Goal: Information Seeking & Learning: Learn about a topic

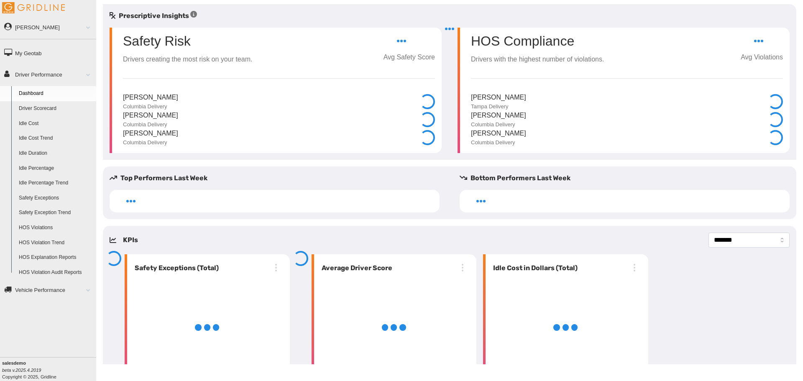
select select "**********"
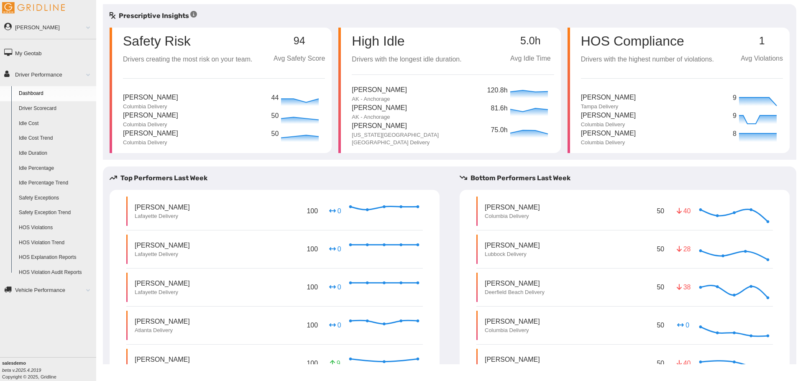
click at [420, 11] on div "Prescriptive Insights" at bounding box center [450, 16] width 694 height 10
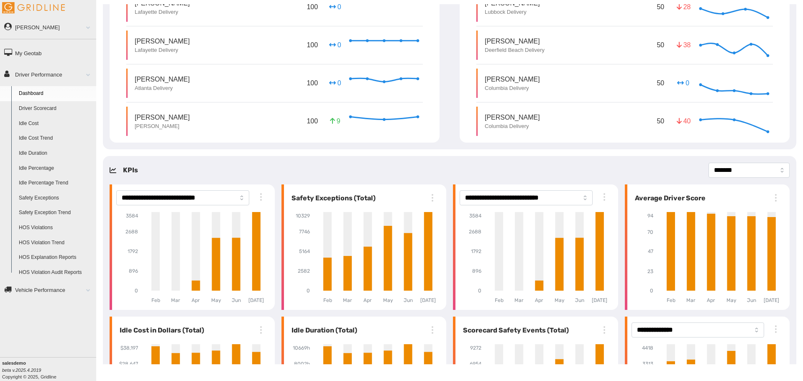
scroll to position [293, 0]
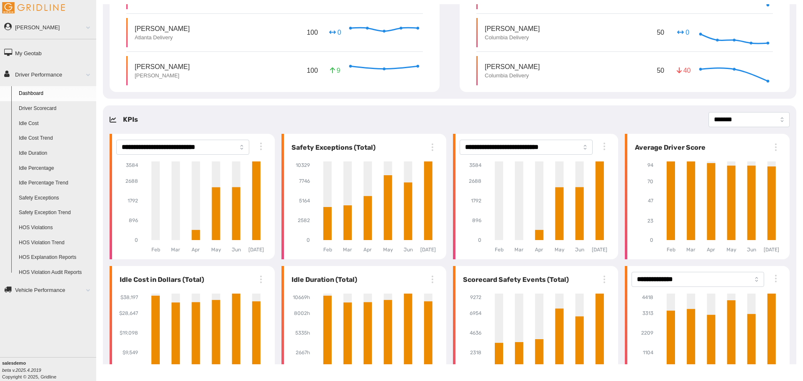
click at [618, 108] on div "**********" at bounding box center [450, 255] width 694 height 300
click at [613, 109] on div "**********" at bounding box center [450, 255] width 694 height 300
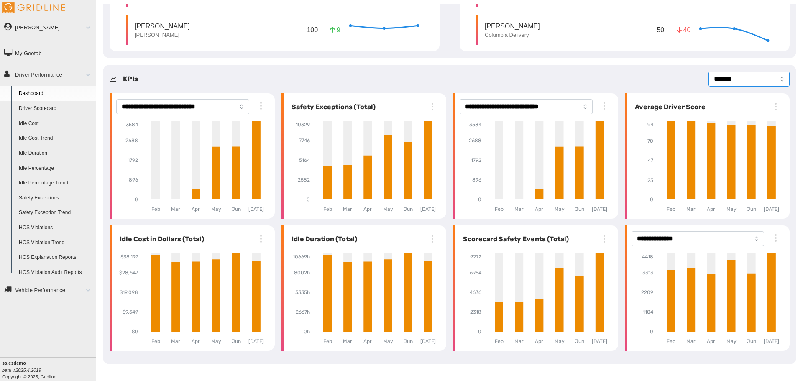
click at [714, 80] on select "**********" at bounding box center [749, 79] width 81 height 15
click at [572, 79] on div "**********" at bounding box center [450, 79] width 694 height 15
click at [437, 69] on div "**********" at bounding box center [450, 215] width 694 height 300
click at [60, 106] on link "Driver Scorecard" at bounding box center [55, 108] width 81 height 15
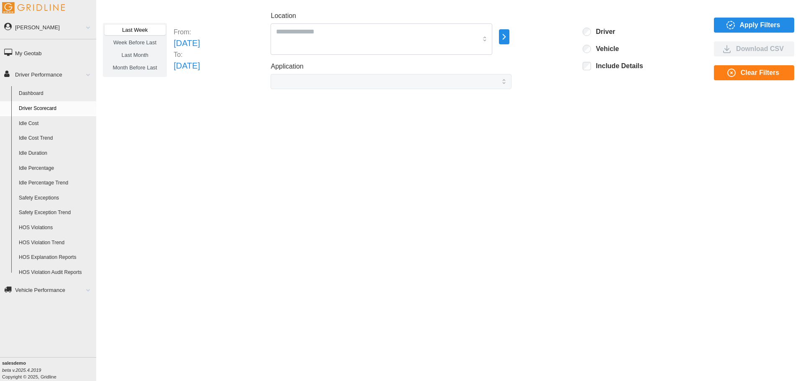
click at [88, 76] on span at bounding box center [84, 74] width 11 height 4
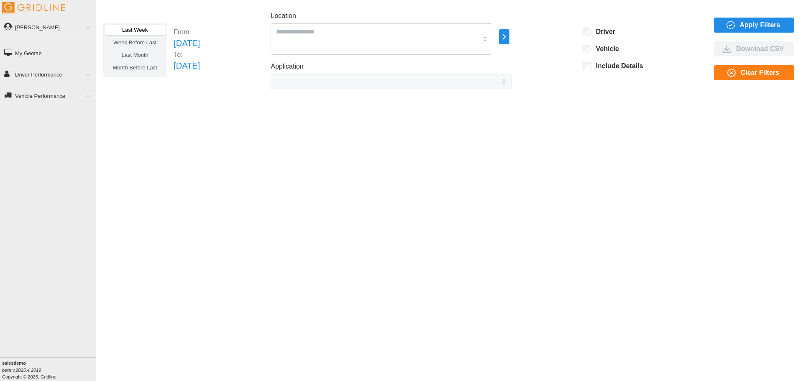
click at [740, 23] on span "Apply Filters" at bounding box center [753, 25] width 67 height 14
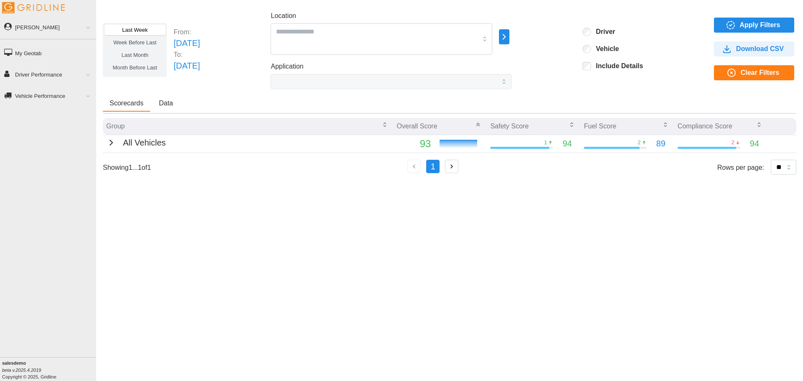
click at [111, 143] on icon "button" at bounding box center [111, 143] width 10 height 10
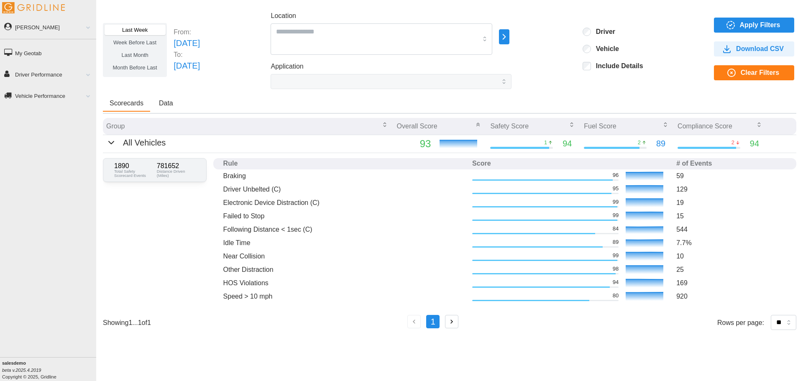
click at [429, 92] on div "Last Week Week Before Last Last Month Month Before Last From: Sun Aug 17 2025 T…" at bounding box center [449, 184] width 707 height 360
drag, startPoint x: 225, startPoint y: 283, endPoint x: 259, endPoint y: 285, distance: 34.3
click at [259, 285] on p "HOS Violations" at bounding box center [344, 283] width 242 height 10
drag, startPoint x: 223, startPoint y: 244, endPoint x: 246, endPoint y: 246, distance: 23.0
click at [245, 245] on p "Idle Time" at bounding box center [344, 243] width 242 height 10
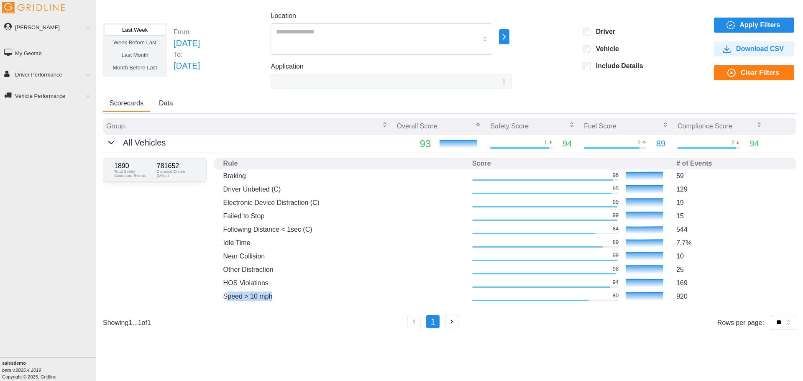
drag, startPoint x: 226, startPoint y: 295, endPoint x: 261, endPoint y: 282, distance: 38.0
click at [275, 290] on td "Speed > 10 mph" at bounding box center [344, 296] width 249 height 13
click at [183, 261] on div "1890 Total Safety Scorecard Events 781652 Distance Driven (Miles) Rule Score # …" at bounding box center [450, 230] width 694 height 155
click at [590, 95] on div "Last Week Week Before Last Last Month Month Before Last From: Sun Aug 17 2025 T…" at bounding box center [449, 184] width 707 height 360
click at [576, 79] on div "Last Week Week Before Last Last Month Month Before Last From: Sun Aug 17 2025 T…" at bounding box center [450, 50] width 694 height 78
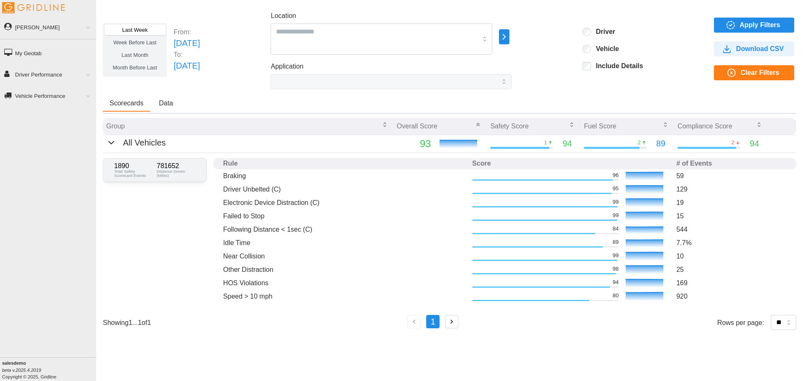
click at [584, 87] on div "Last Week Week Before Last Last Month Month Before Last From: Sun Aug 17 2025 T…" at bounding box center [450, 50] width 694 height 78
click at [738, 24] on span "Apply Filters" at bounding box center [753, 25] width 67 height 14
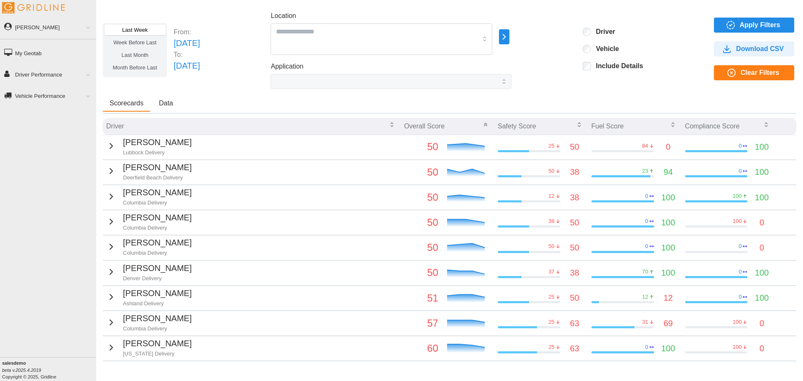
click at [110, 145] on icon "button" at bounding box center [111, 146] width 3 height 5
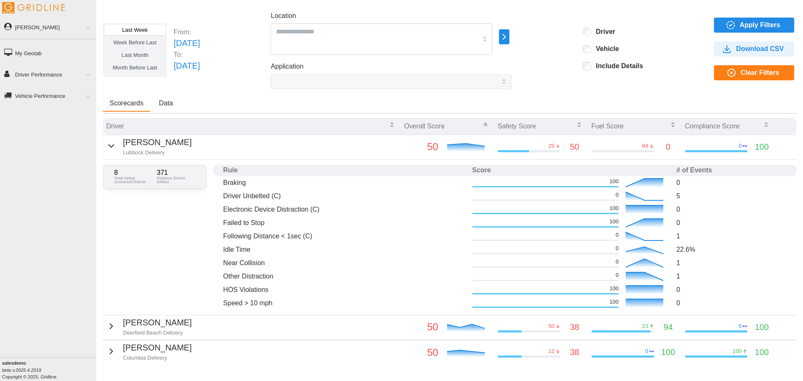
click at [435, 100] on div "Scorecards Data" at bounding box center [450, 105] width 694 height 18
click at [388, 106] on div "Scorecards Data" at bounding box center [450, 105] width 694 height 18
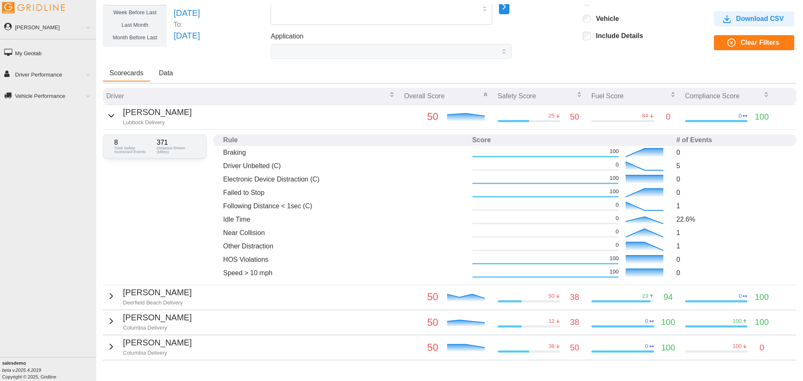
scroll to position [42, 0]
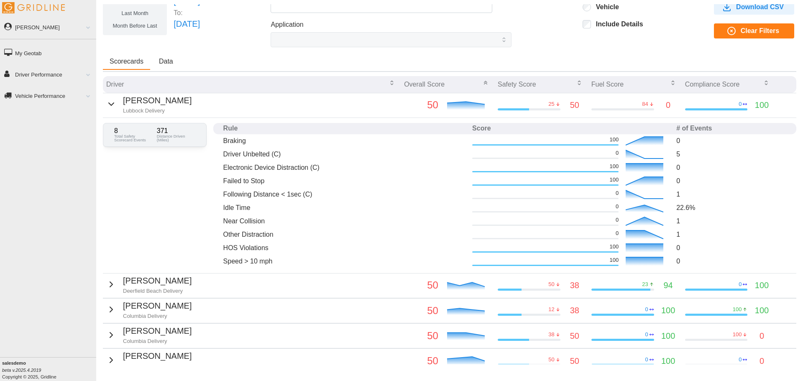
click at [110, 108] on icon "button" at bounding box center [111, 104] width 10 height 10
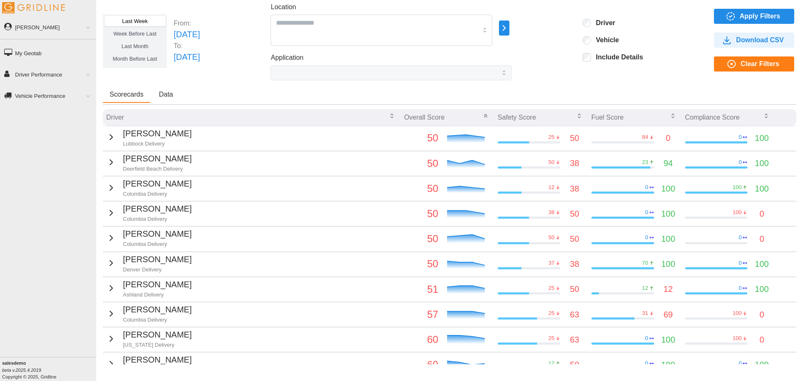
scroll to position [0, 0]
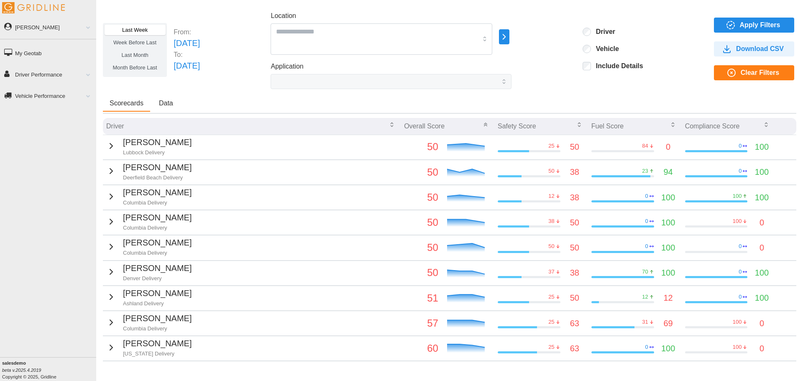
click at [509, 35] on icon "button" at bounding box center [505, 37] width 10 height 10
click at [548, 32] on div "All Vehicles" at bounding box center [568, 38] width 61 height 20
click at [549, 37] on div at bounding box center [549, 37] width 7 height 7
click at [560, 38] on icon at bounding box center [558, 37] width 8 height 8
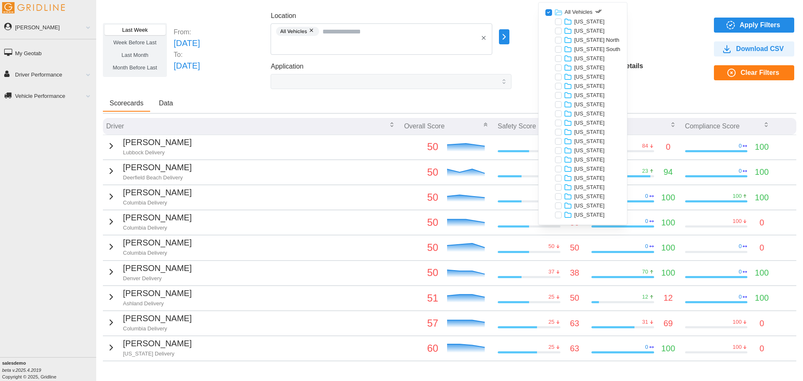
click at [548, 14] on div at bounding box center [549, 12] width 7 height 7
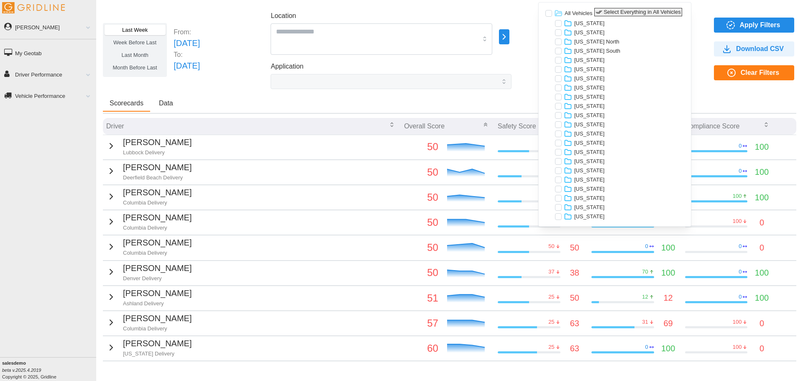
click at [598, 11] on icon "button" at bounding box center [599, 12] width 7 height 7
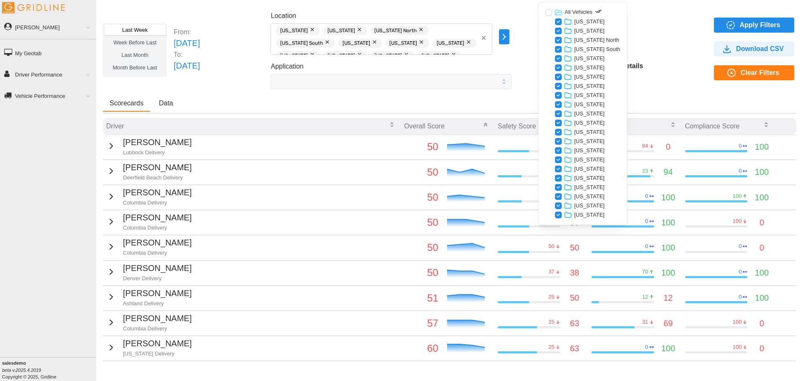
click at [520, 105] on div "Scorecards Data" at bounding box center [450, 105] width 694 height 18
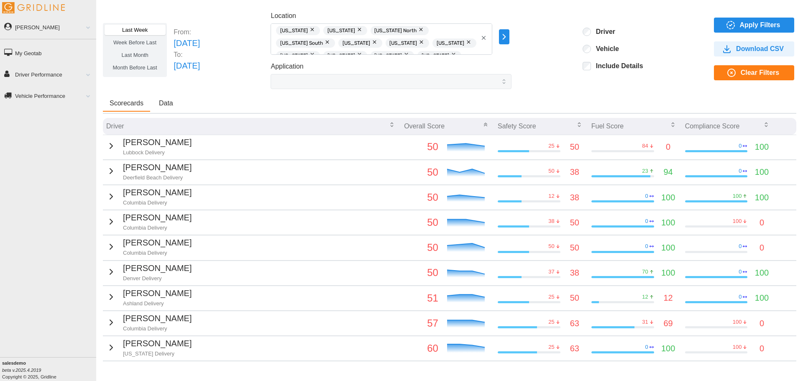
click at [751, 21] on span "Apply Filters" at bounding box center [760, 25] width 41 height 14
click at [509, 39] on icon "button" at bounding box center [505, 37] width 10 height 10
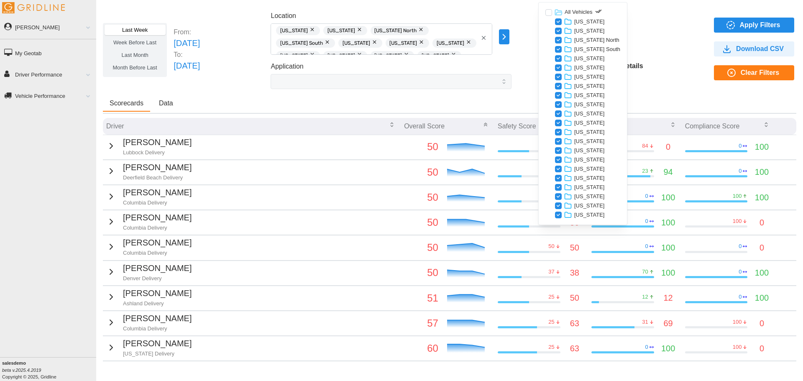
click at [670, 36] on div "Last Week Week Before Last Last Month Month Before Last From: Sun Aug 17 2025 T…" at bounding box center [450, 50] width 694 height 78
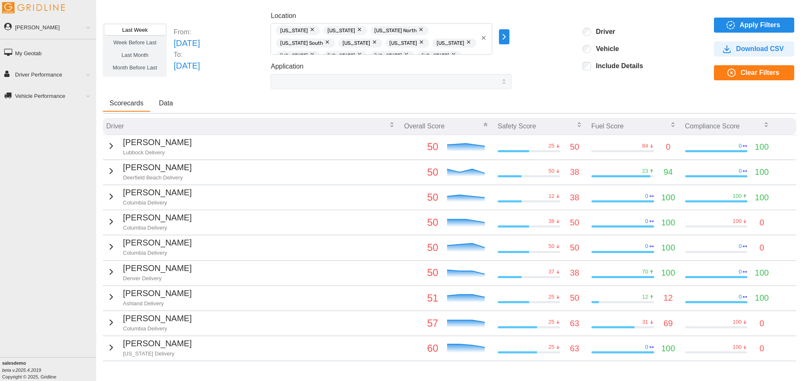
click at [588, 78] on div "Last Week Week Before Last Last Month Month Before Last From: Sun Aug 17 2025 T…" at bounding box center [450, 50] width 694 height 78
click at [87, 72] on span at bounding box center [84, 74] width 11 height 4
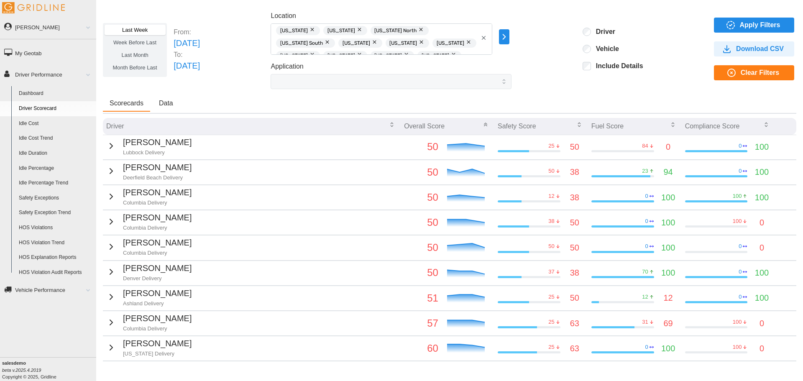
click at [506, 104] on div "Scorecards Data" at bounding box center [450, 105] width 694 height 18
click at [566, 64] on div "Last Week Week Before Last Last Month Month Before Last From: Sun Aug 17 2025 T…" at bounding box center [450, 50] width 694 height 78
click at [548, 60] on div "Last Week Week Before Last Last Month Month Before Last From: Sun Aug 17 2025 T…" at bounding box center [450, 50] width 694 height 78
click at [564, 74] on div "Last Week Week Before Last Last Month Month Before Last From: Sun Aug 17 2025 T…" at bounding box center [450, 50] width 694 height 78
click at [643, 42] on div "Driver Vehicle Include Details" at bounding box center [613, 50] width 61 height 45
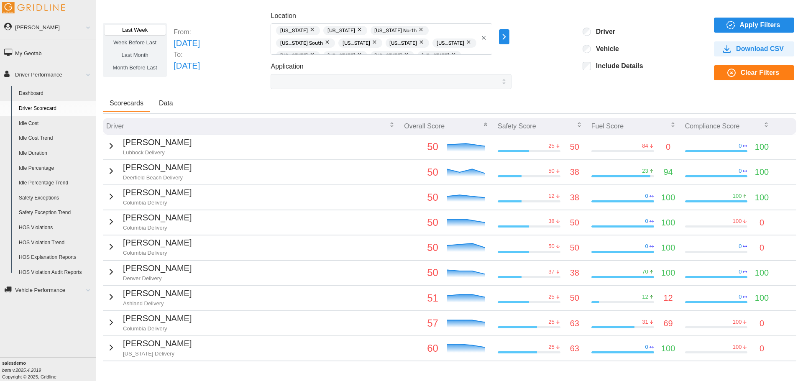
click at [584, 84] on div "Last Week Week Before Last Last Month Month Before Last From: Sun Aug 17 2025 T…" at bounding box center [450, 50] width 694 height 78
click at [509, 40] on icon "button" at bounding box center [505, 37] width 10 height 10
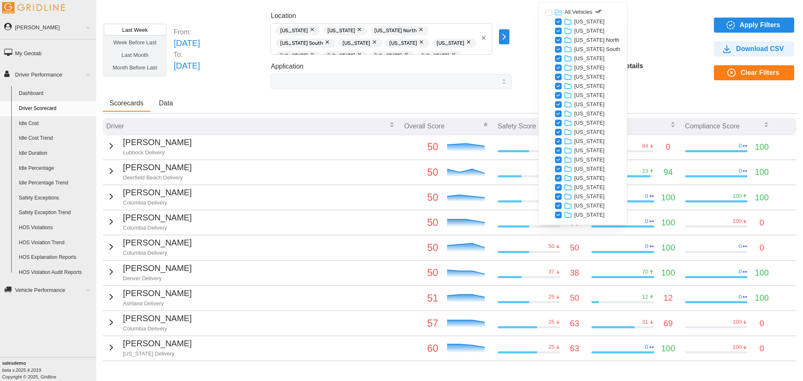
click at [652, 16] on div "Last Week Week Before Last Last Month Month Before Last From: Sun Aug 17 2025 T…" at bounding box center [450, 50] width 694 height 78
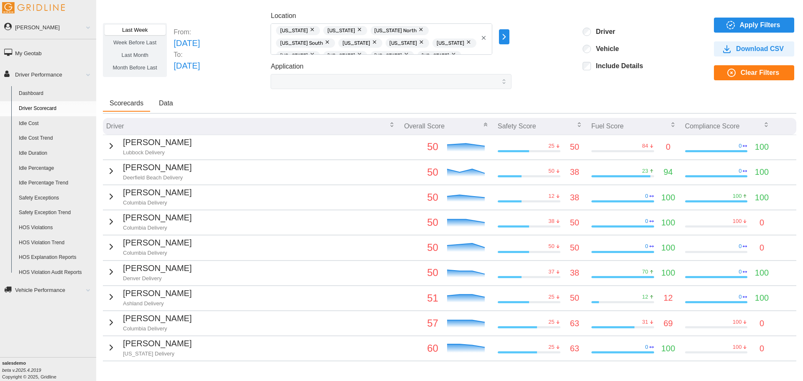
click at [601, 68] on div "Include Details" at bounding box center [613, 67] width 61 height 10
click at [720, 23] on span "Apply Filters" at bounding box center [753, 25] width 67 height 14
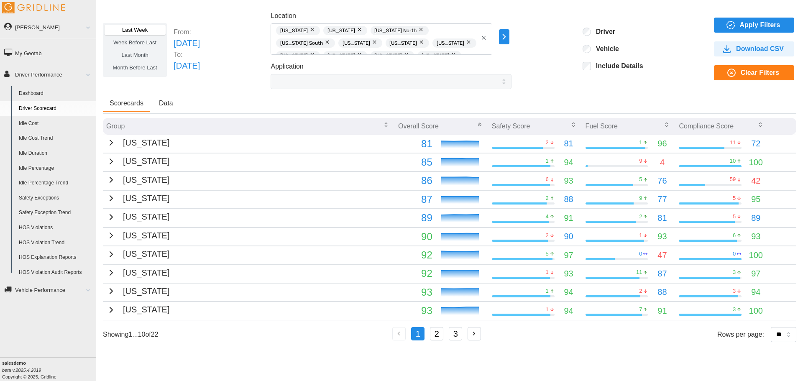
click at [110, 143] on icon "button" at bounding box center [111, 143] width 10 height 10
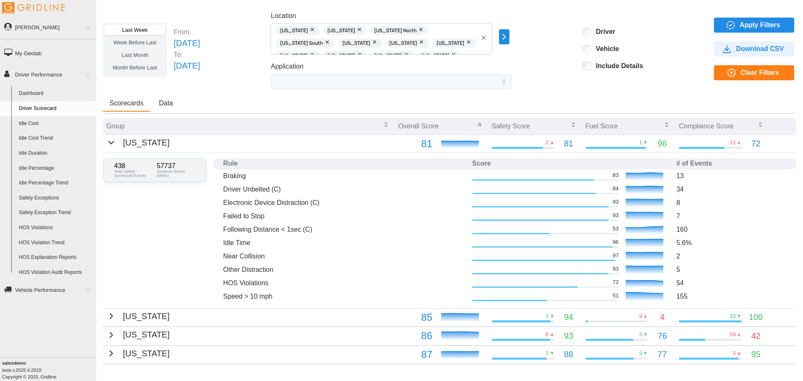
click at [110, 143] on icon "button" at bounding box center [111, 143] width 10 height 10
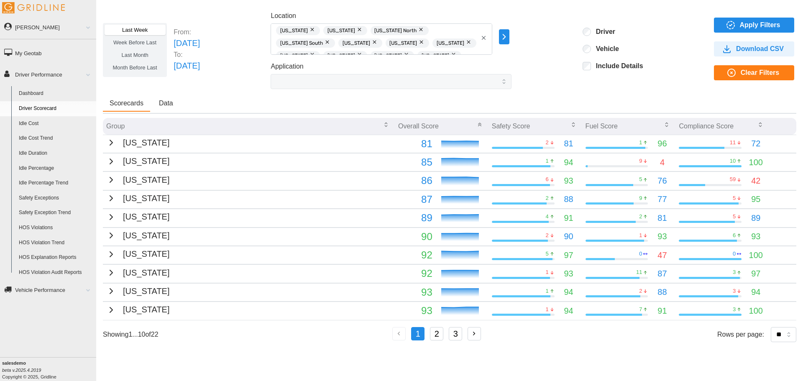
drag, startPoint x: 241, startPoint y: 84, endPoint x: 252, endPoint y: 92, distance: 13.2
click at [241, 86] on div "Last Week Week Before Last Last Month Month Before Last From: Sun Aug 17 2025 T…" at bounding box center [450, 50] width 694 height 78
click at [573, 61] on div "Last Week Week Before Last Last Month Month Before Last From: Sun Aug 17 2025 T…" at bounding box center [450, 50] width 694 height 78
